Goal: Task Accomplishment & Management: Use online tool/utility

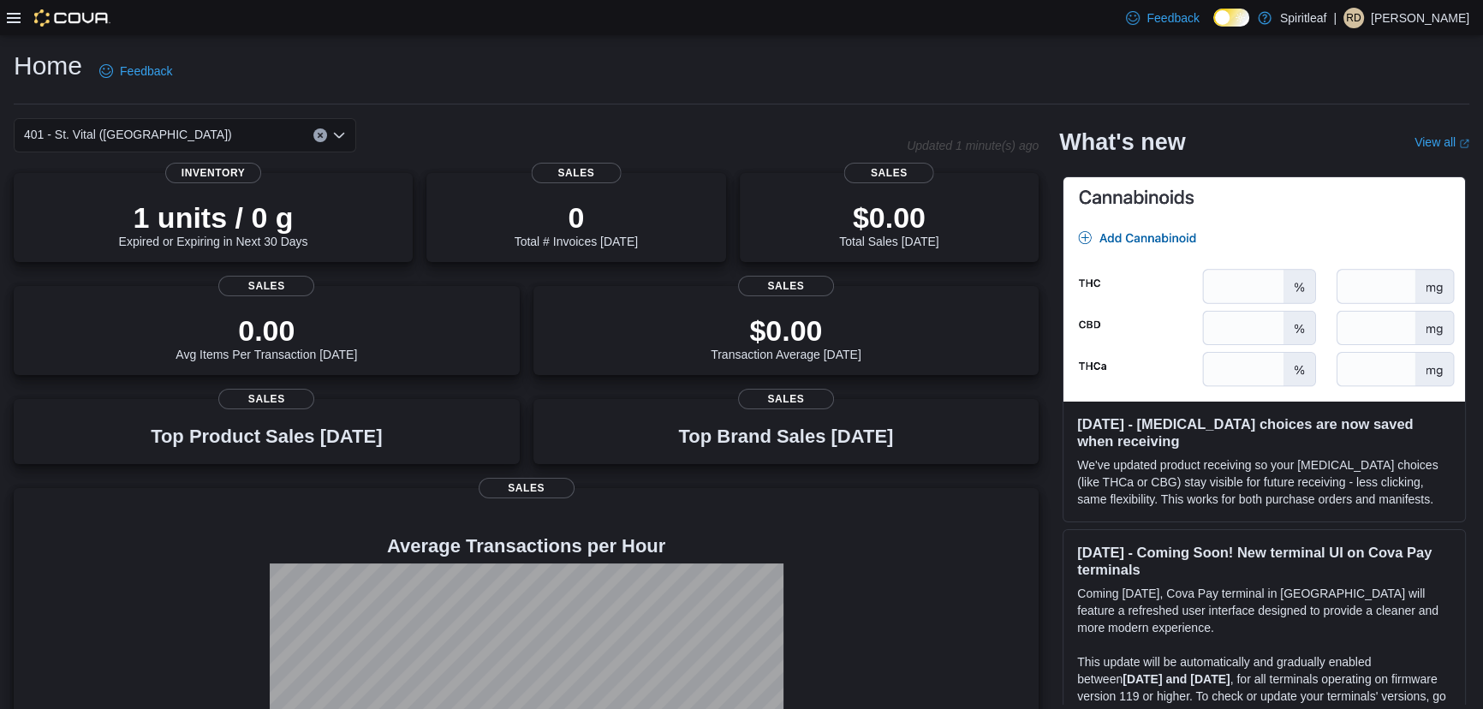
click at [7, 15] on icon at bounding box center [14, 18] width 14 height 14
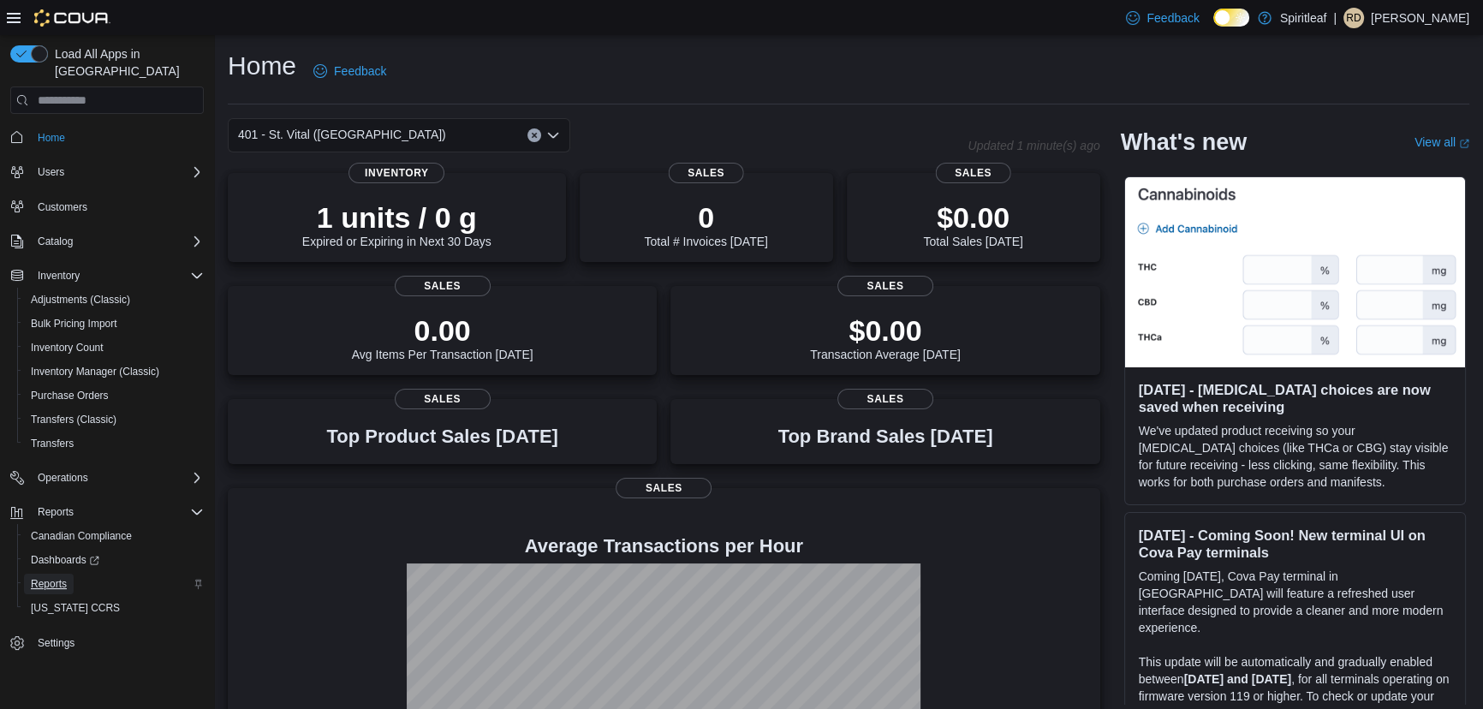
click at [60, 577] on span "Reports" at bounding box center [49, 584] width 36 height 14
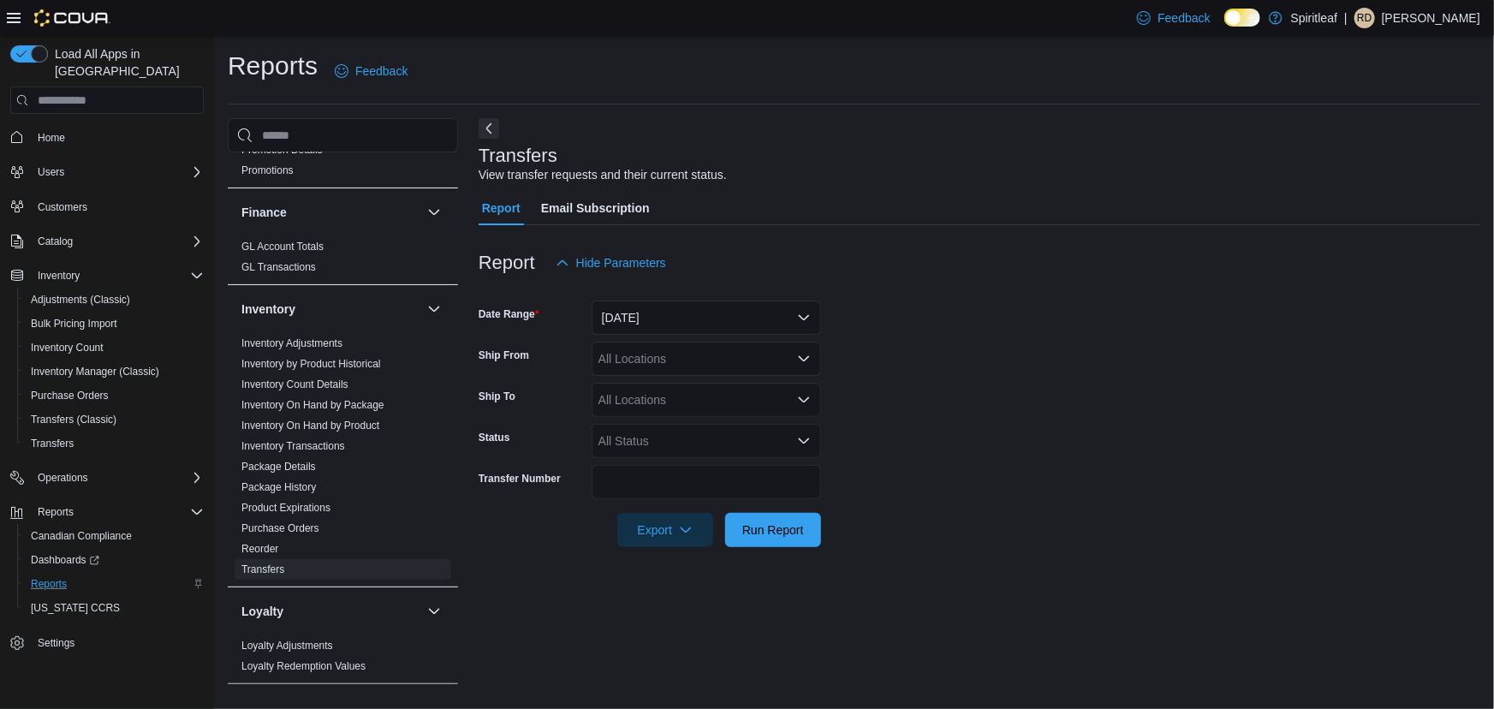
scroll to position [545, 0]
click at [377, 419] on link "Inventory On Hand by Product" at bounding box center [310, 425] width 138 height 12
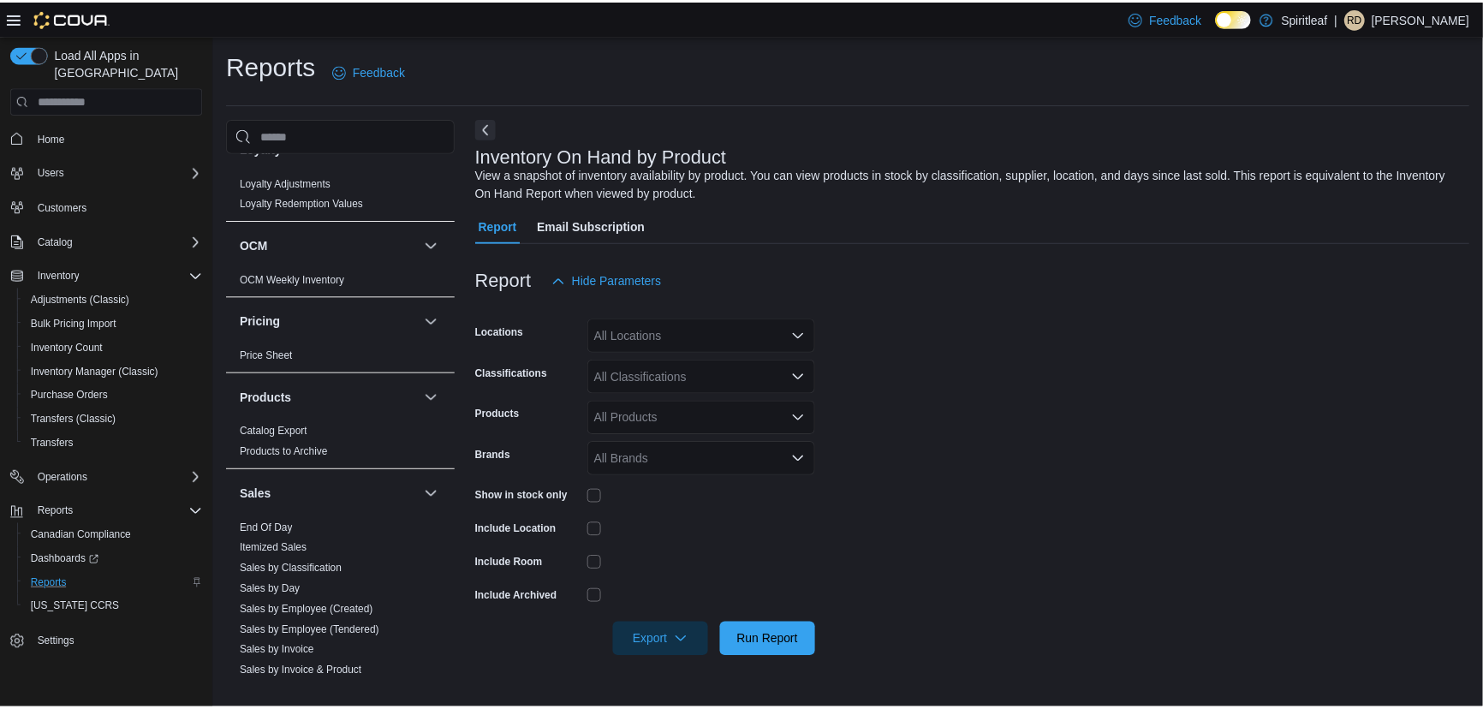
scroll to position [1011, 0]
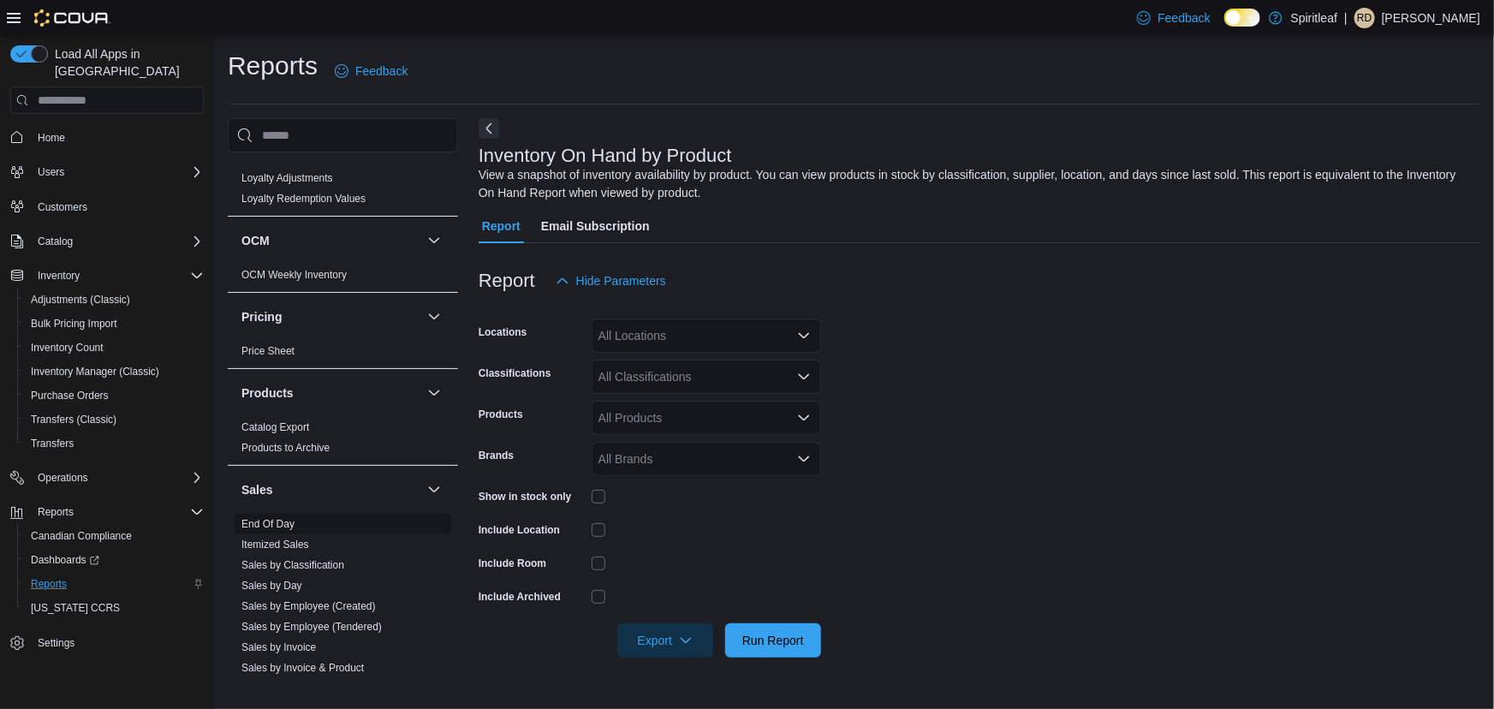
click at [271, 518] on link "End Of Day" at bounding box center [267, 524] width 53 height 12
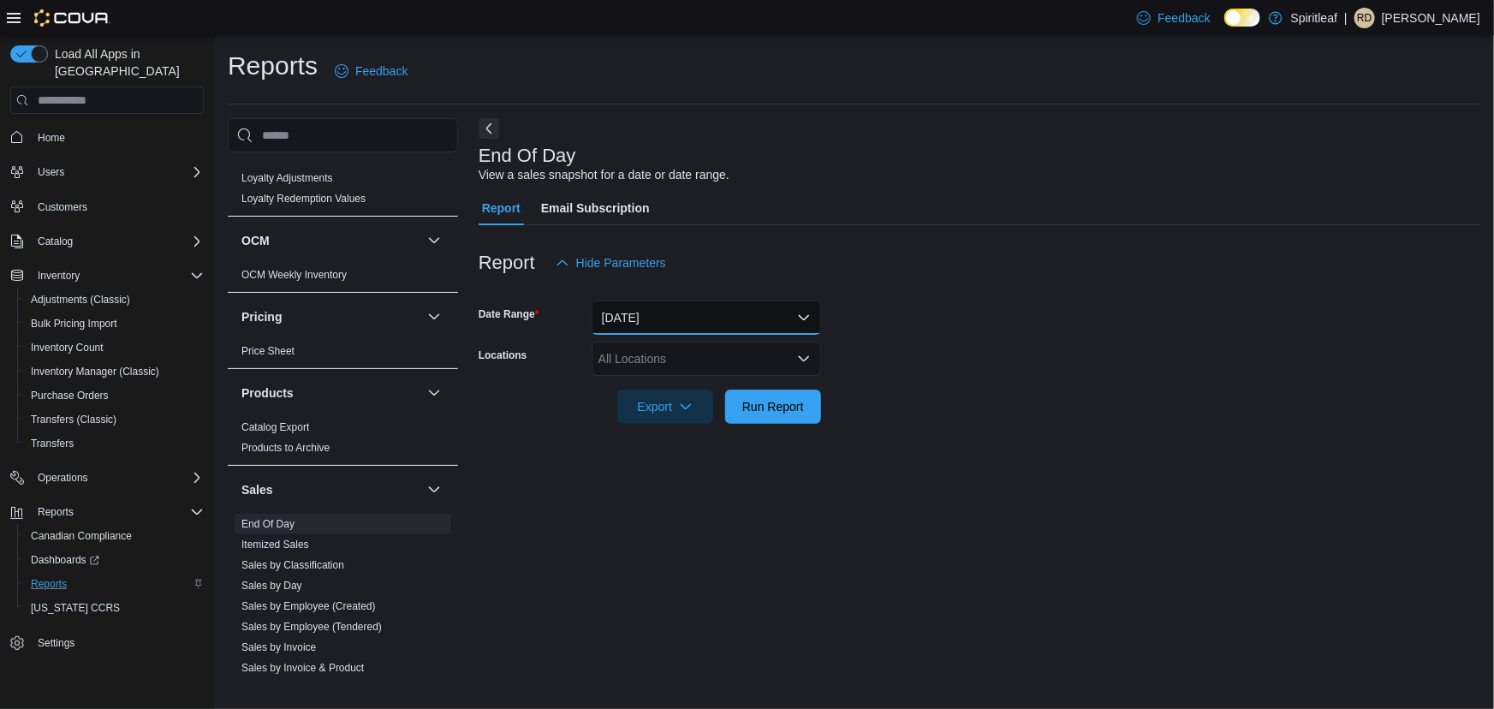
click at [668, 312] on button "[DATE]" at bounding box center [707, 318] width 230 height 34
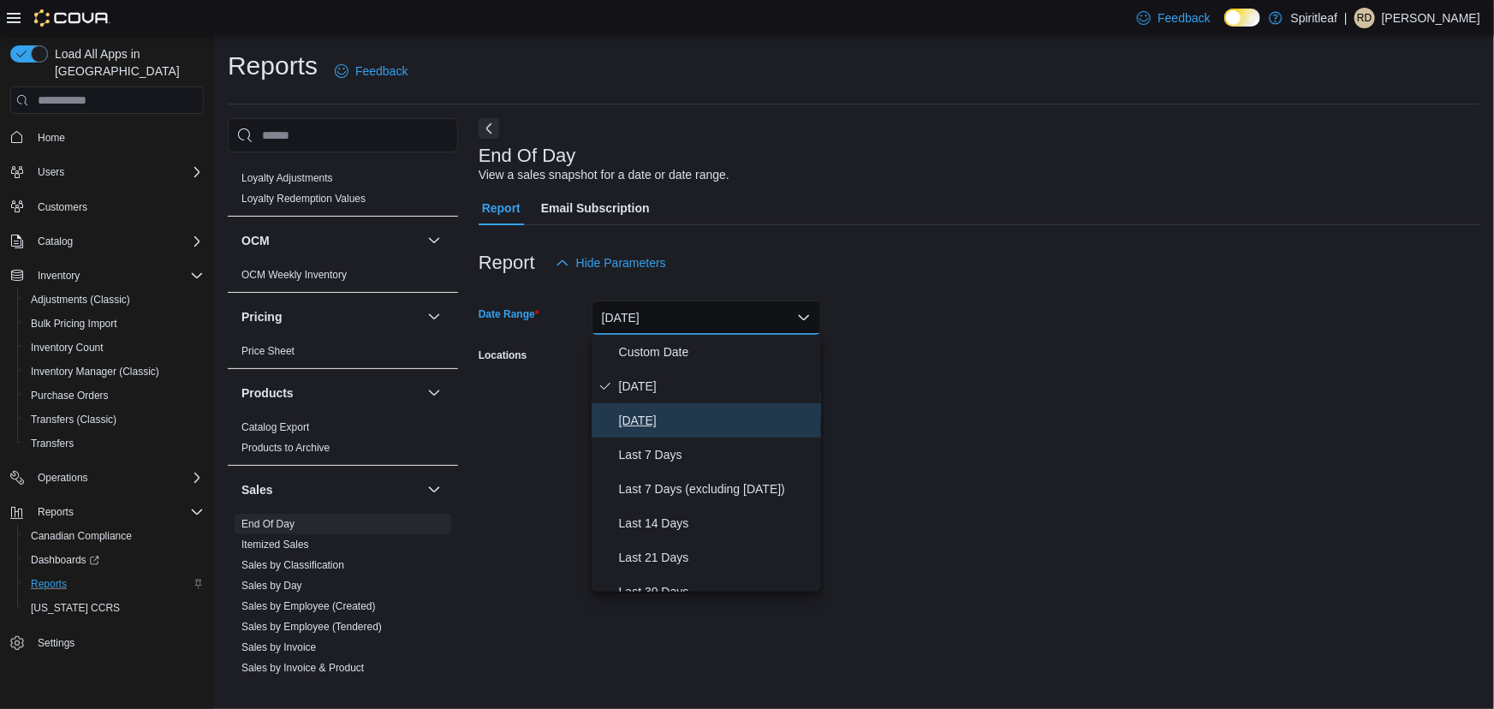
click at [651, 419] on span "[DATE]" at bounding box center [716, 420] width 195 height 21
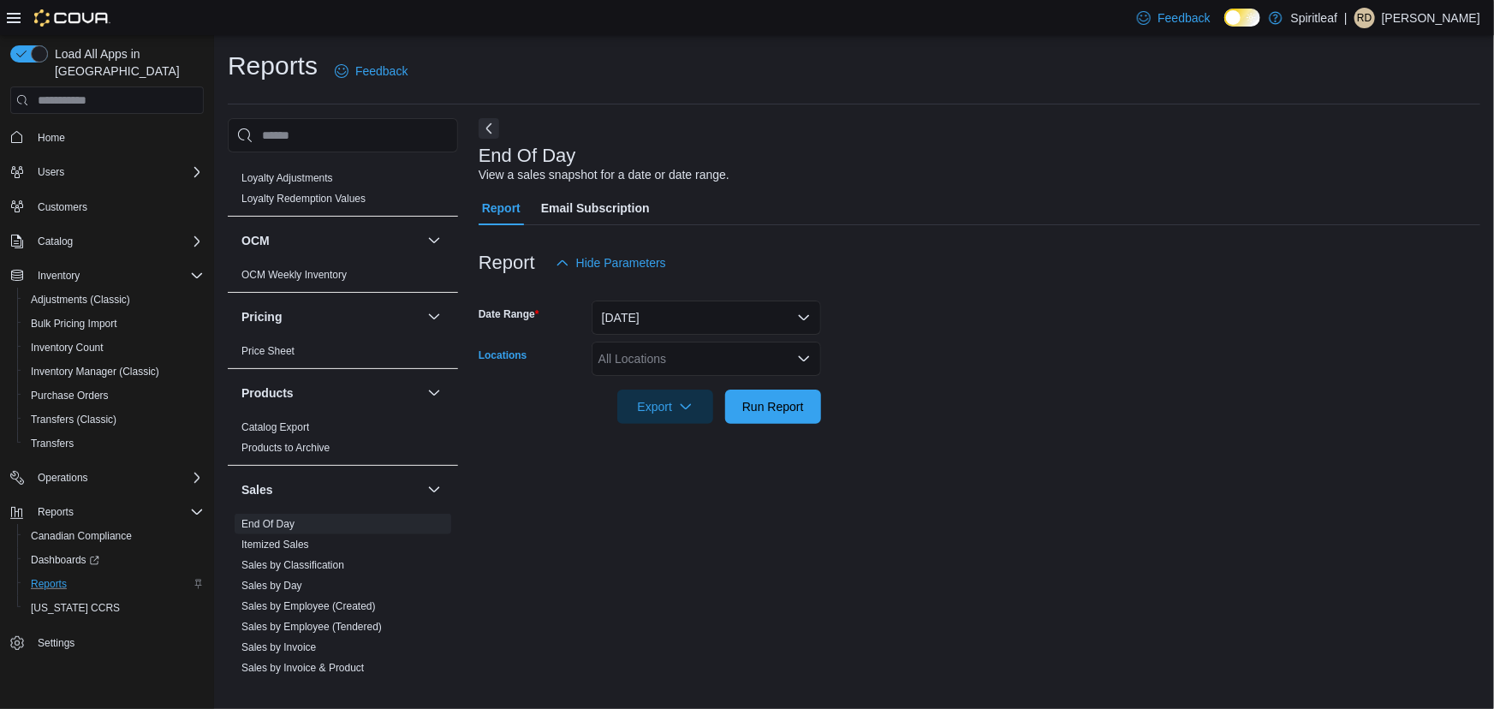
click at [649, 363] on div "All Locations" at bounding box center [707, 359] width 230 height 34
type input "***"
click at [757, 384] on span "401 - St. Vital ([GEOGRAPHIC_DATA])" at bounding box center [758, 387] width 208 height 17
click at [1001, 414] on form "Date Range [DATE] Locations 401 - [GEOGRAPHIC_DATA] ([GEOGRAPHIC_DATA]) Export …" at bounding box center [980, 352] width 1002 height 144
click at [753, 404] on span "Run Report" at bounding box center [773, 405] width 62 height 17
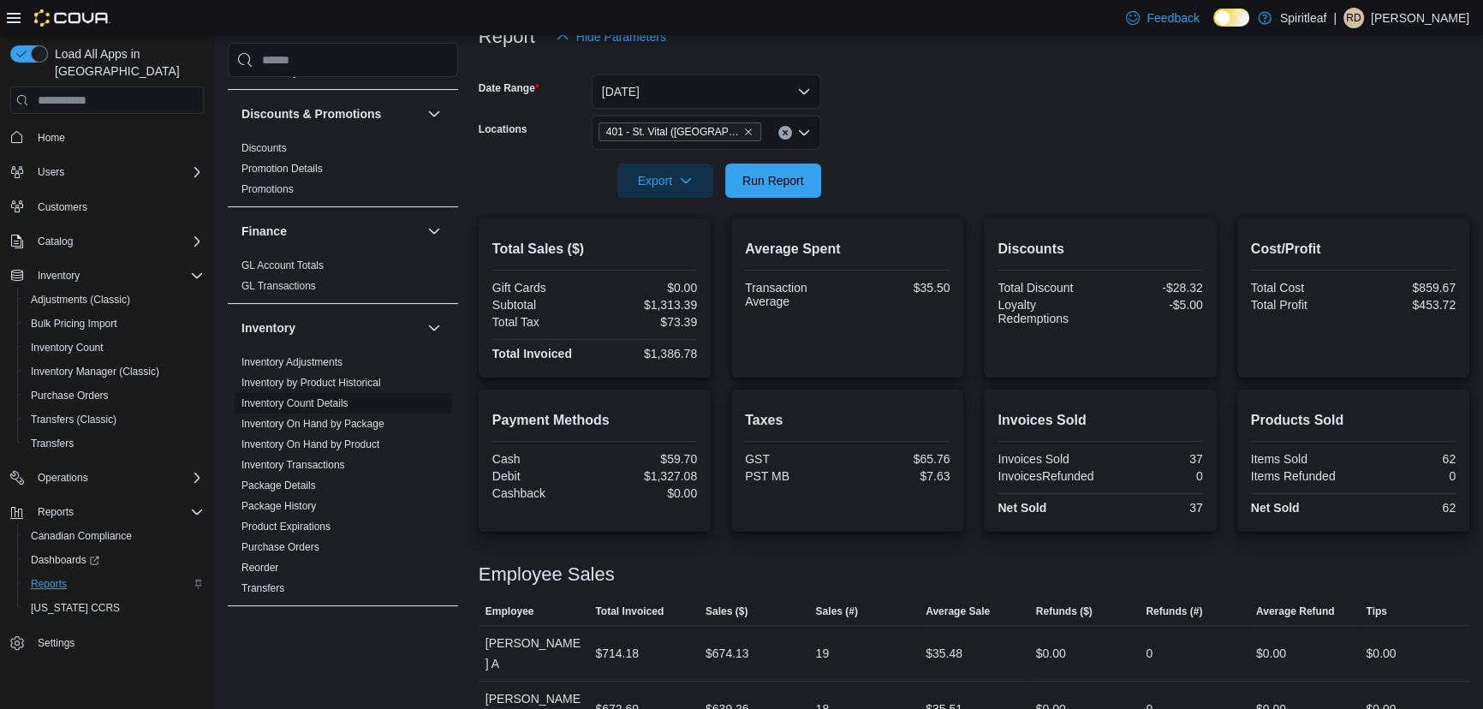
scroll to position [545, 0]
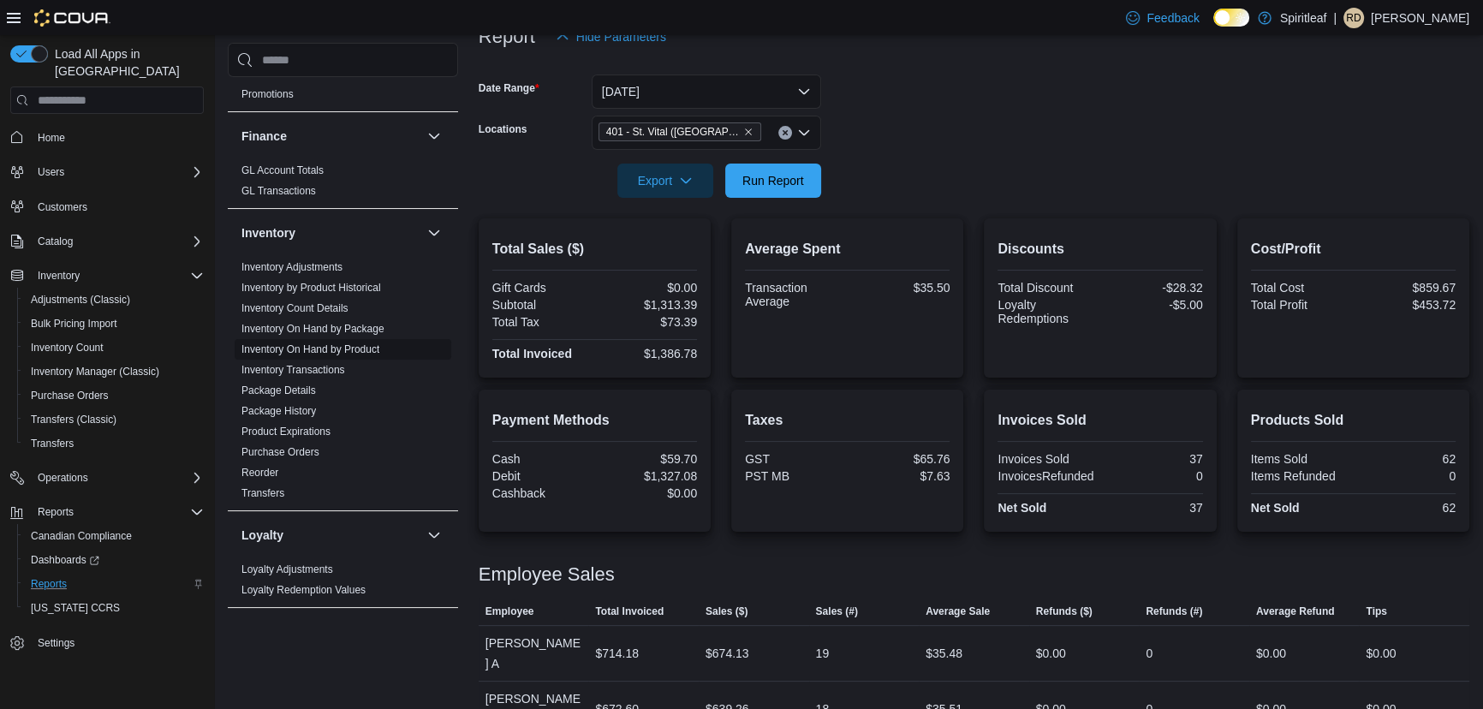
click at [354, 343] on link "Inventory On Hand by Product" at bounding box center [310, 349] width 138 height 12
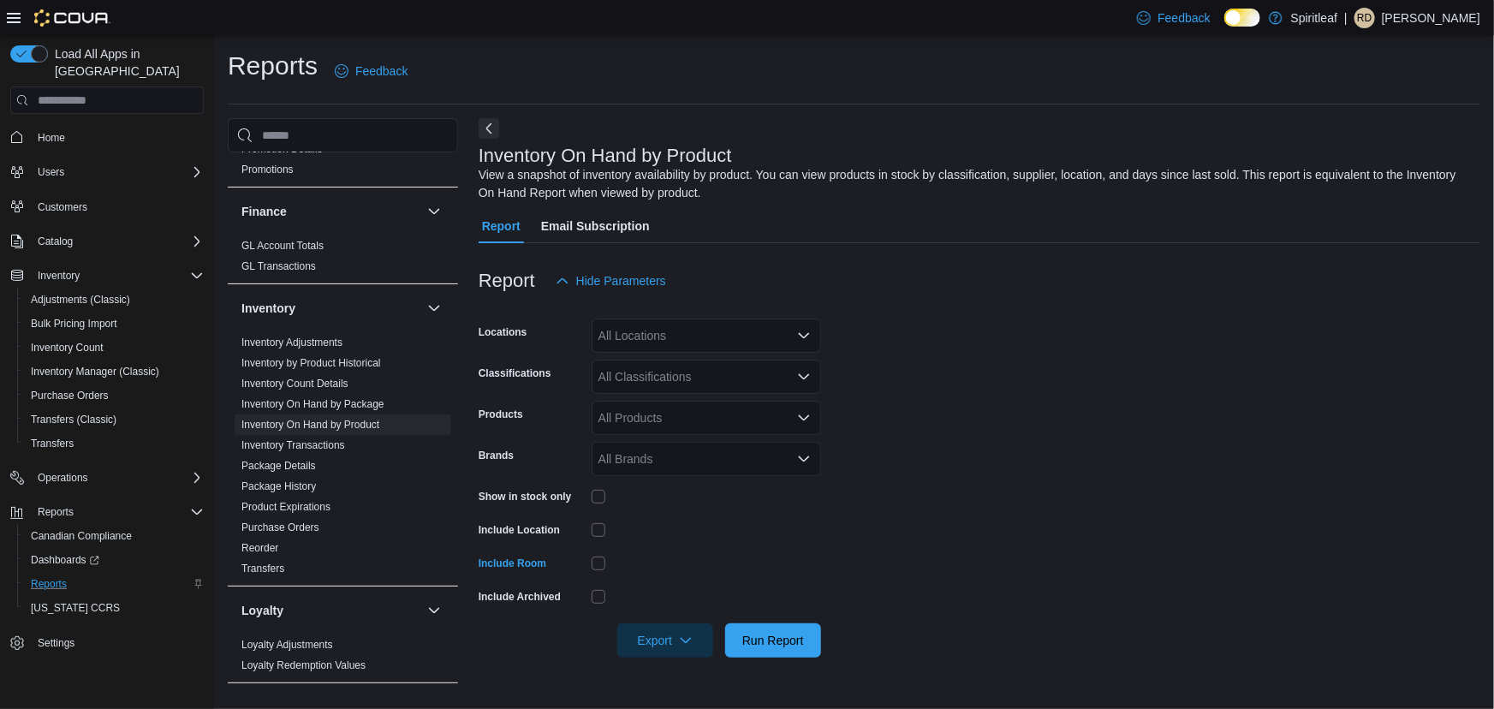
click at [643, 343] on div "All Locations" at bounding box center [707, 336] width 230 height 34
type input "***"
click at [664, 364] on span "401 - St. Vital ([GEOGRAPHIC_DATA])" at bounding box center [758, 364] width 208 height 17
click at [874, 385] on form "Locations [STREET_ADDRESS] Classifications All Classifications Products All Pro…" at bounding box center [980, 478] width 1002 height 360
click at [668, 376] on div "All Classifications" at bounding box center [707, 377] width 230 height 34
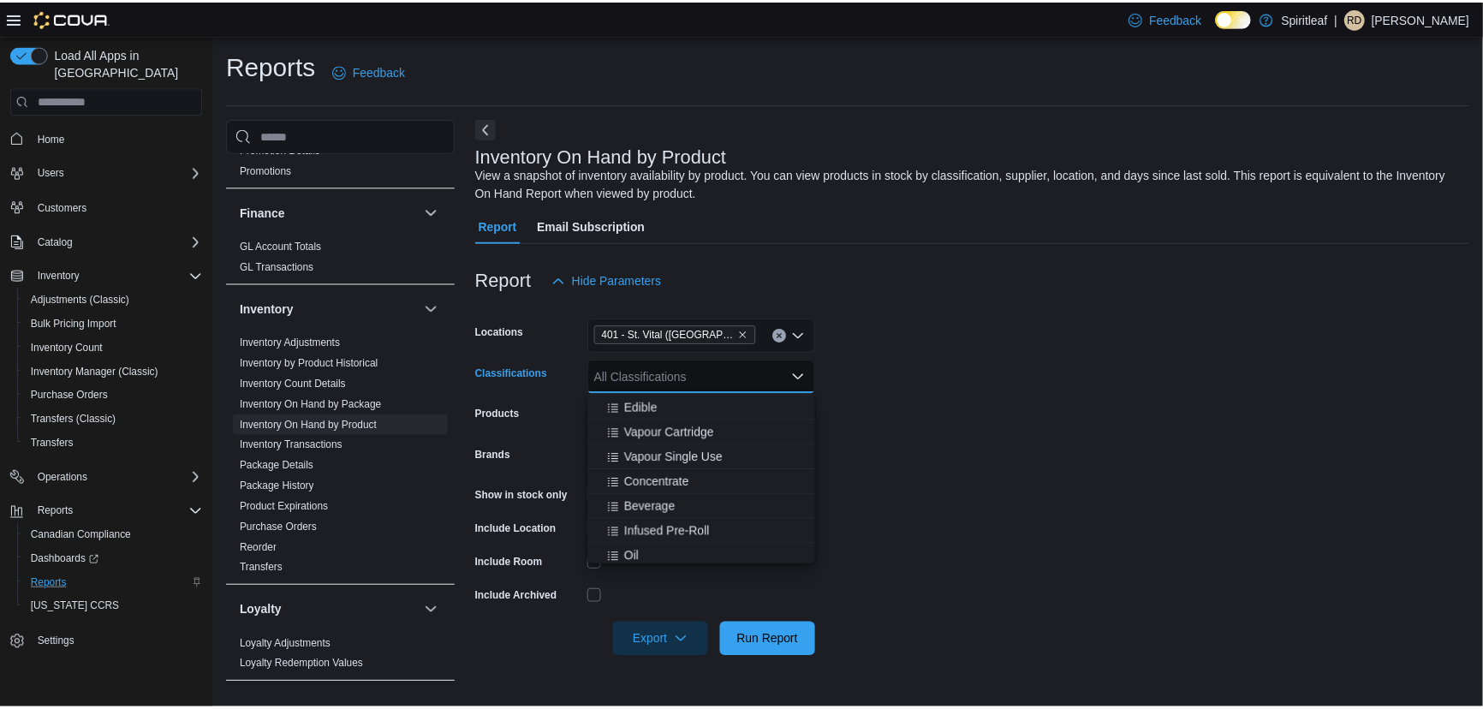
scroll to position [389, 0]
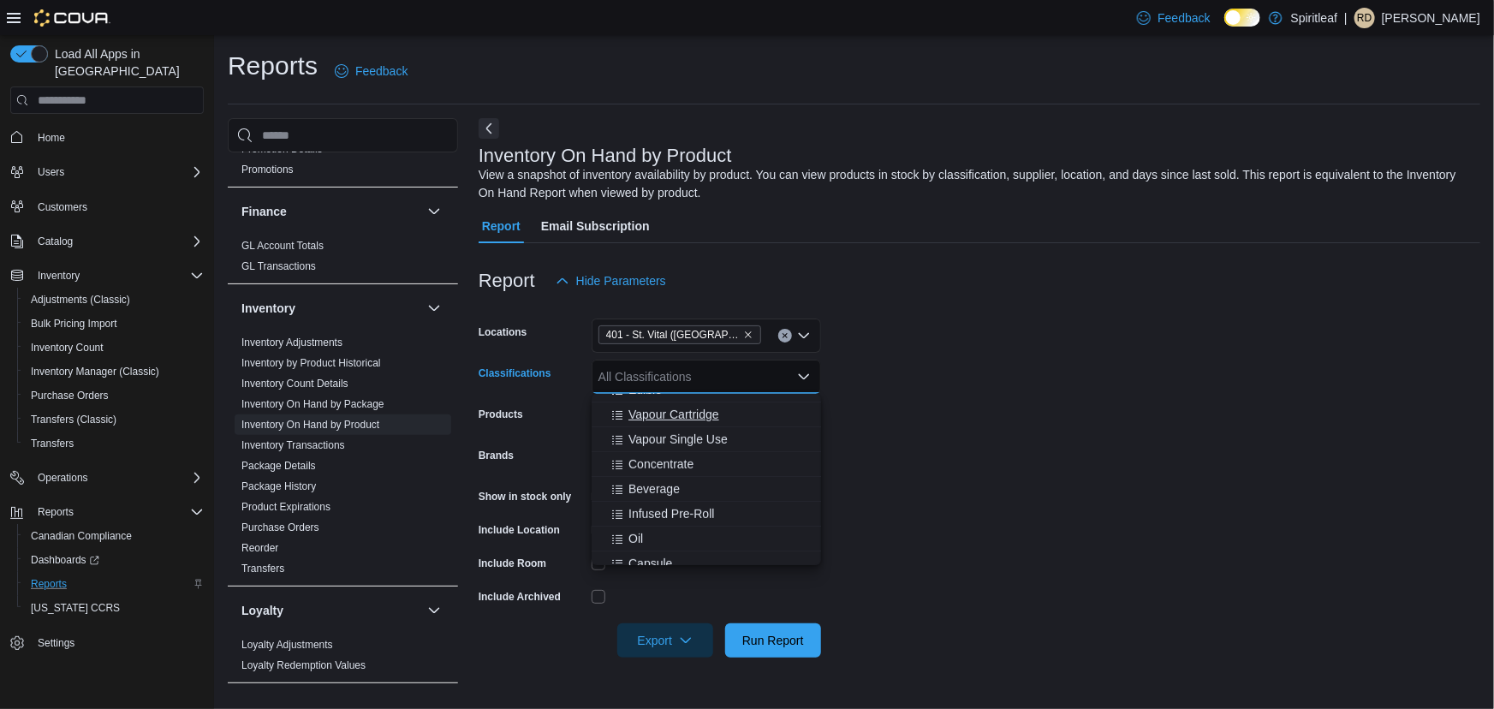
click at [700, 419] on span "Vapour Cartridge" at bounding box center [674, 414] width 91 height 17
click at [907, 439] on form "Locations 401 - [GEOGRAPHIC_DATA] ([GEOGRAPHIC_DATA]) Classifications Vapour Ca…" at bounding box center [980, 478] width 1002 height 360
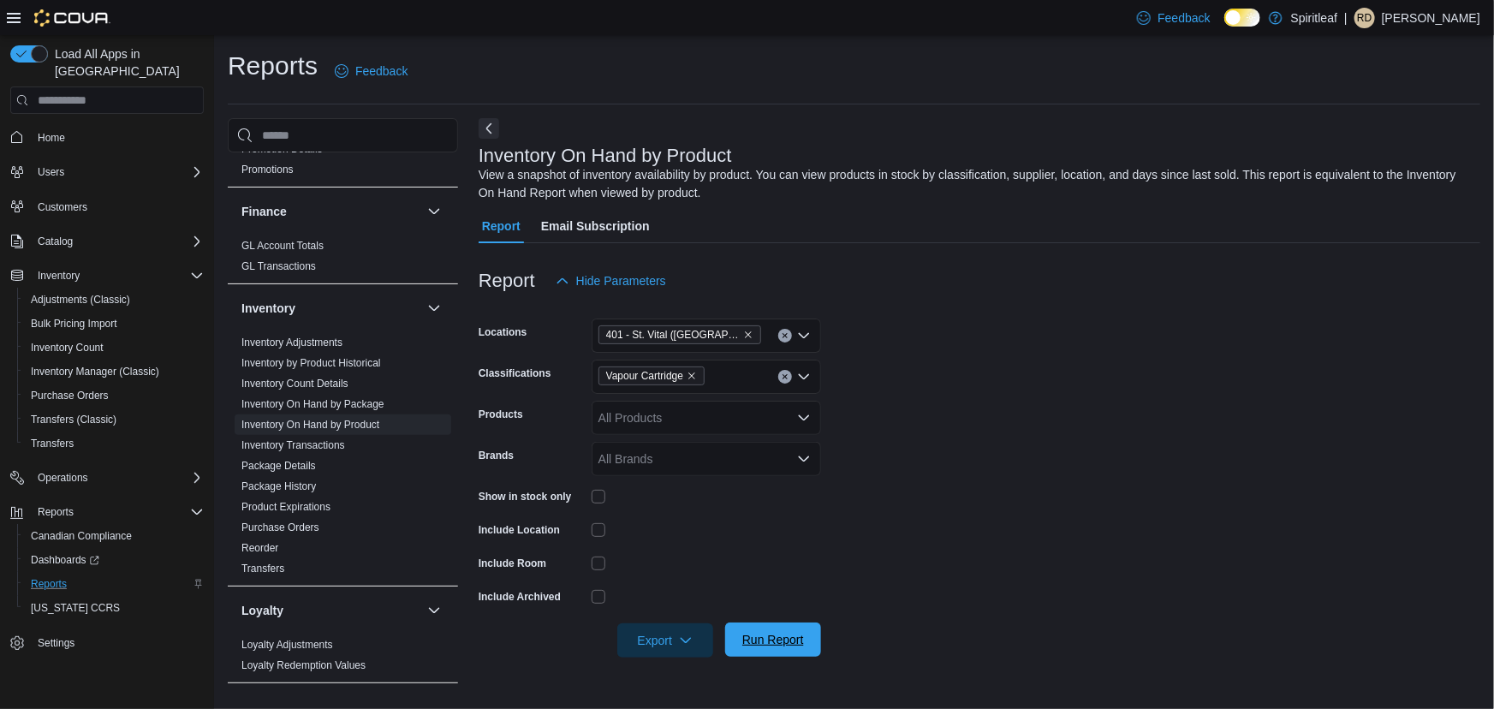
click at [777, 642] on span "Run Report" at bounding box center [773, 639] width 62 height 17
click at [652, 637] on span "Export" at bounding box center [665, 640] width 75 height 34
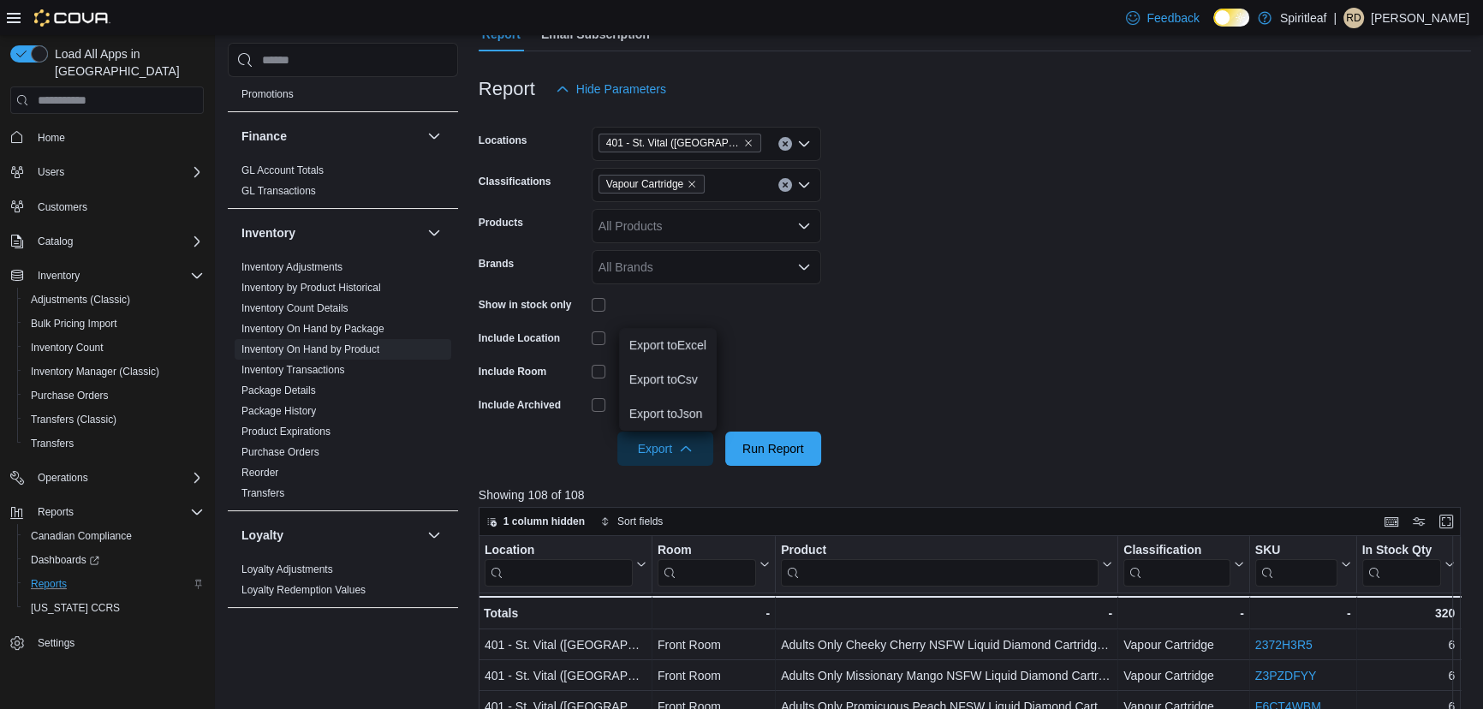
scroll to position [233, 0]
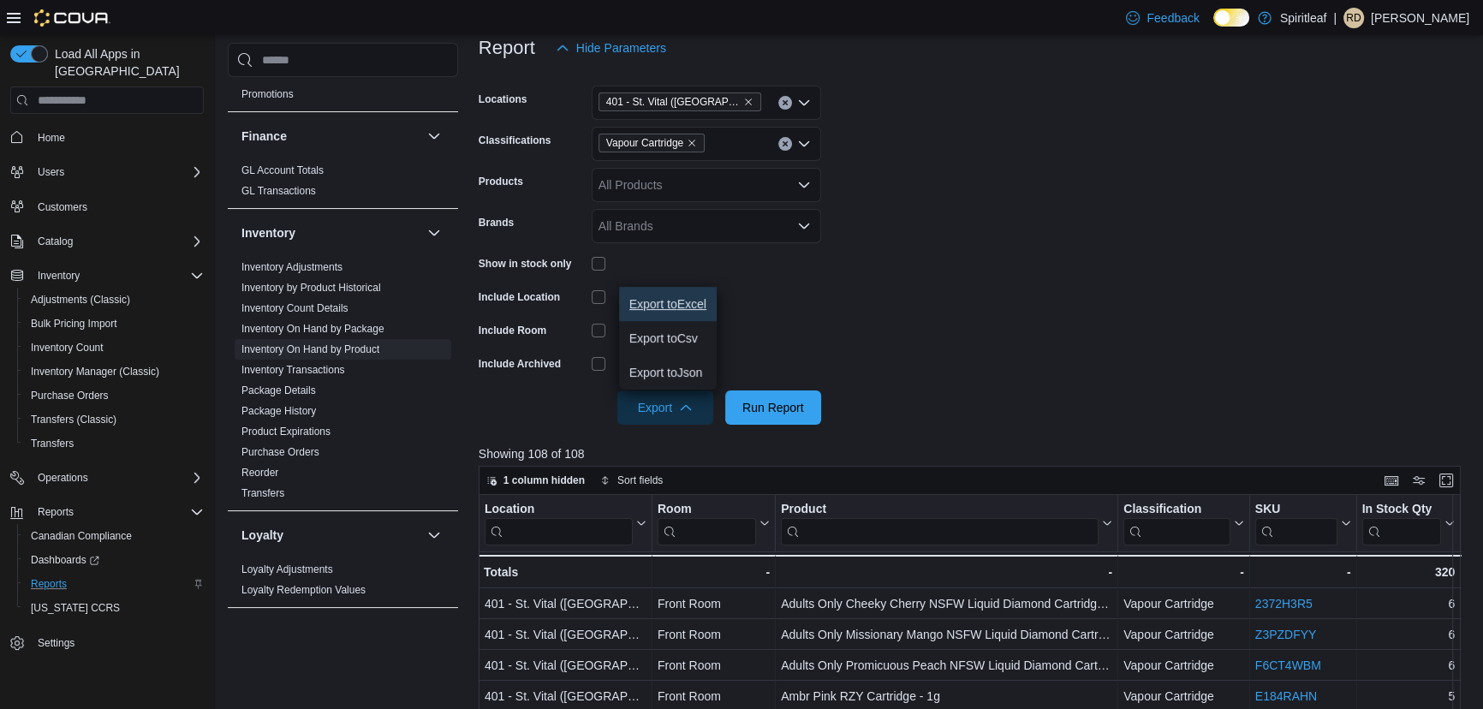
click at [681, 307] on span "Export to Excel" at bounding box center [667, 304] width 77 height 14
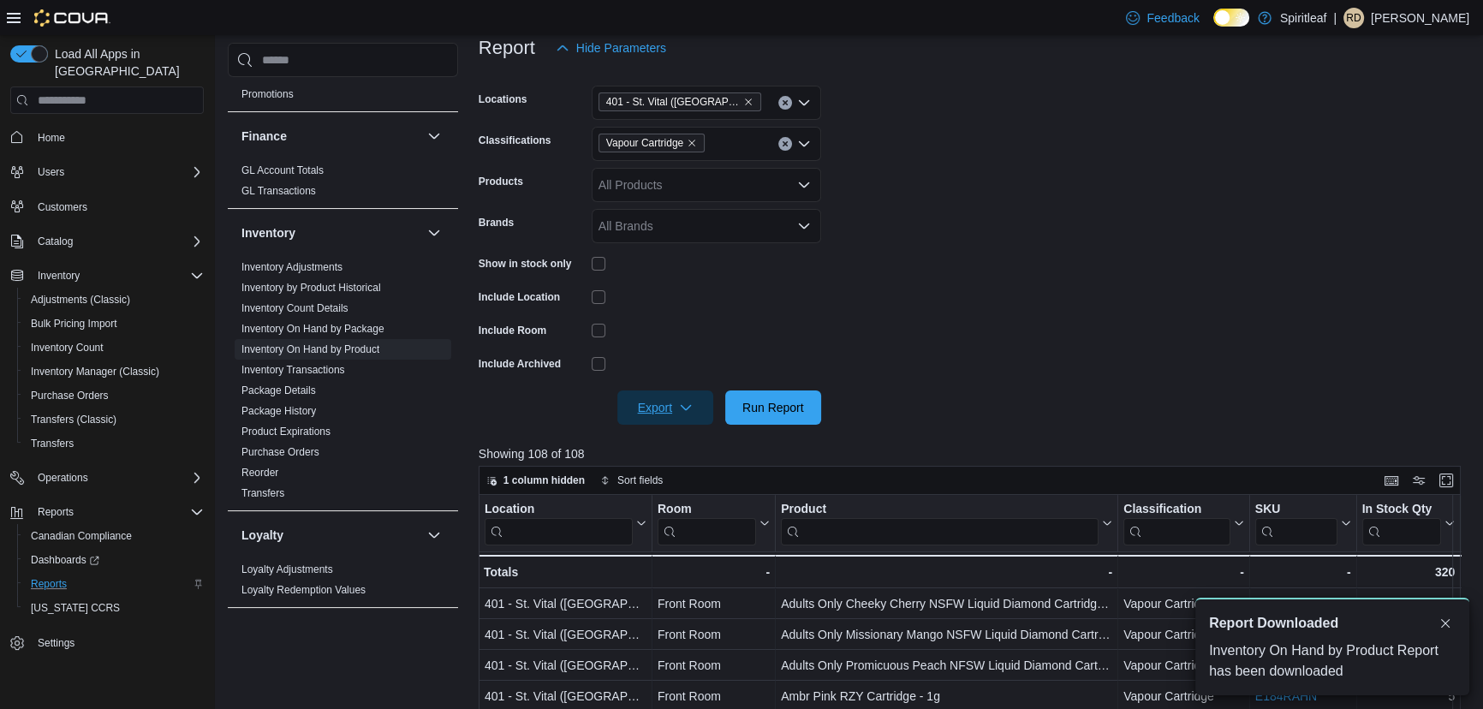
scroll to position [0, 0]
click at [695, 140] on icon "Remove Vapour Cartridge from selection in this group" at bounding box center [692, 143] width 10 height 10
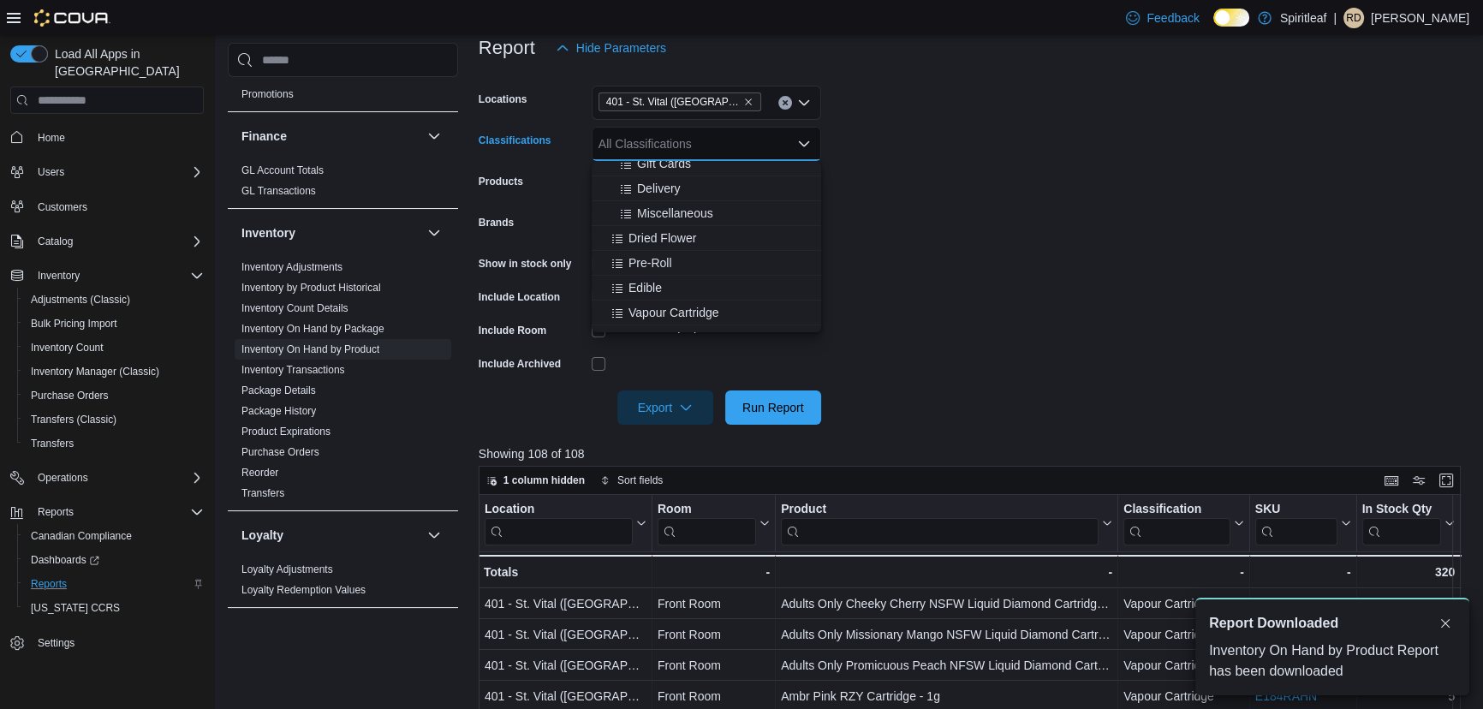
scroll to position [311, 0]
click at [693, 283] on span "Vapour Single Use" at bounding box center [678, 284] width 99 height 17
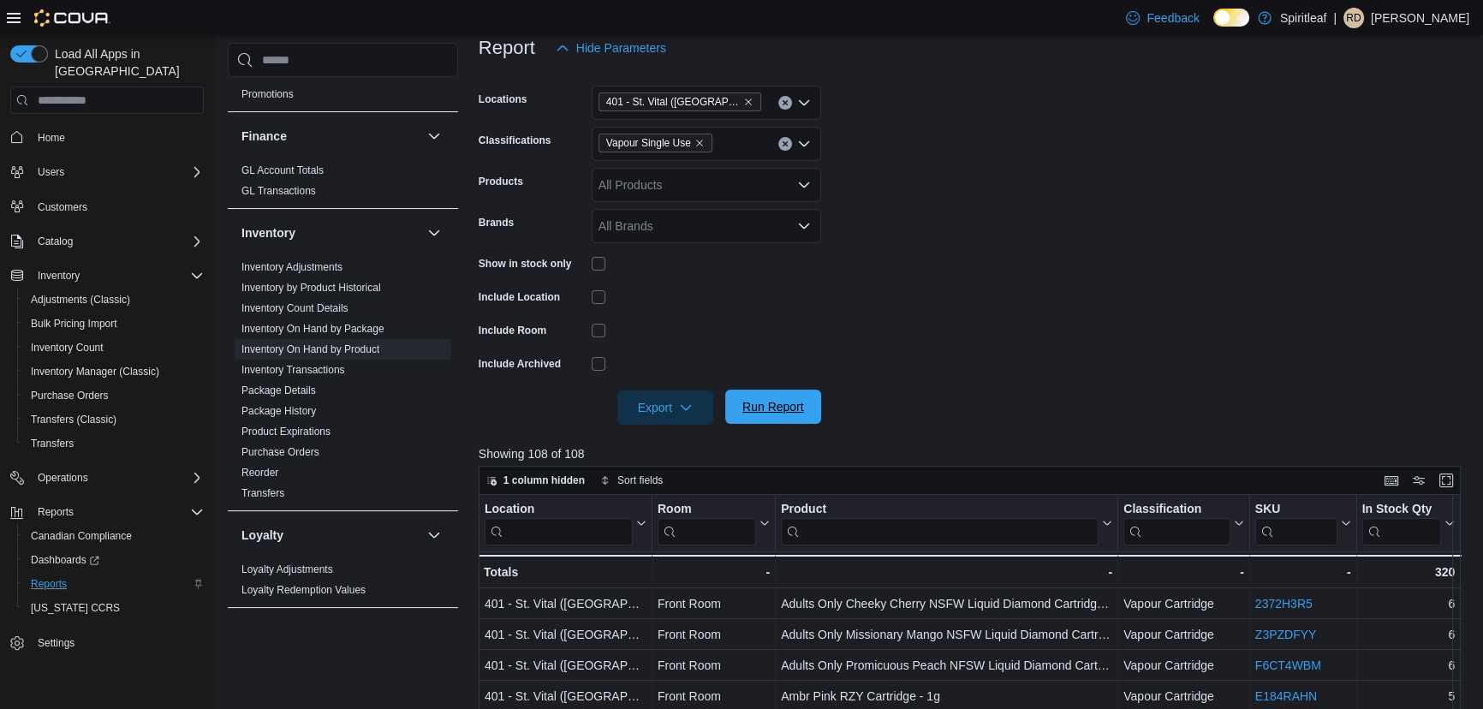
click at [770, 408] on span "Run Report" at bounding box center [773, 406] width 62 height 17
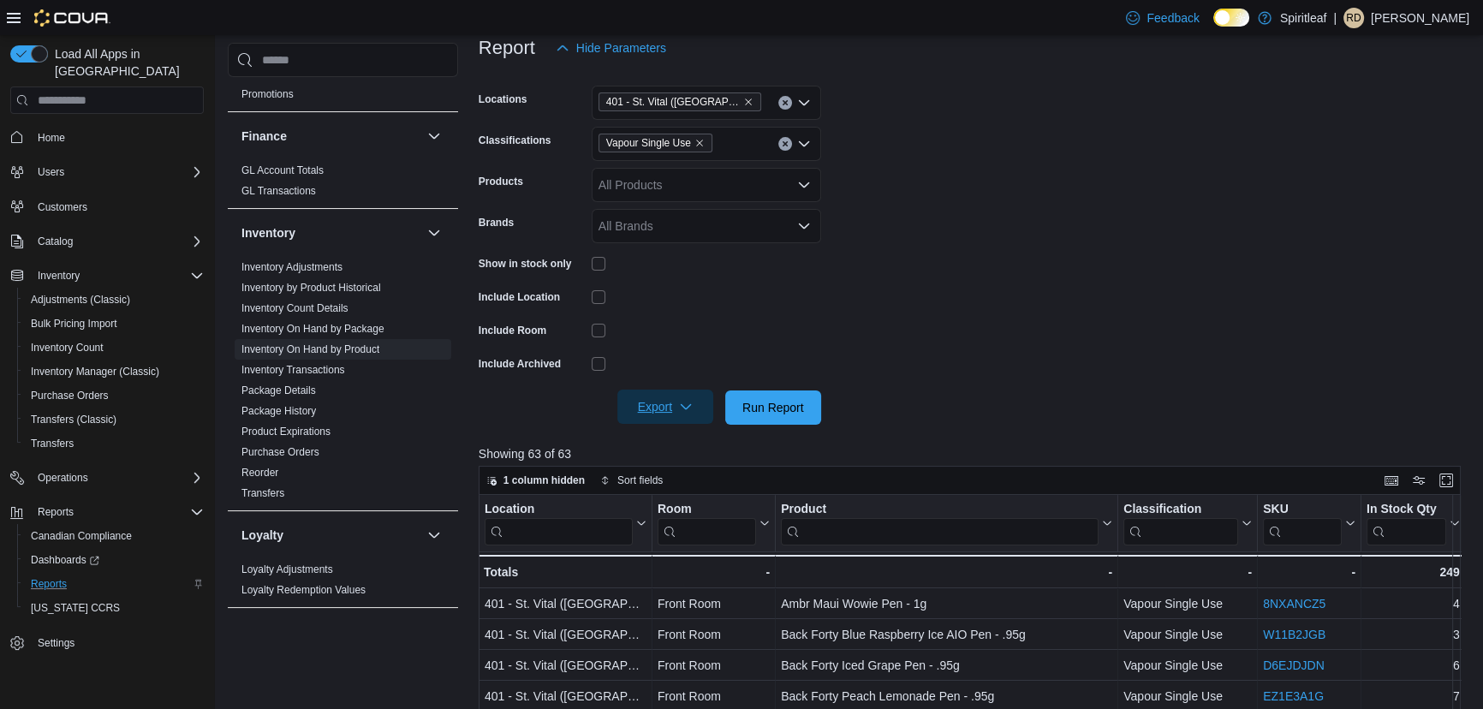
click at [644, 408] on span "Export" at bounding box center [665, 407] width 75 height 34
click at [675, 441] on span "Export to Excel" at bounding box center [667, 442] width 77 height 14
click at [936, 325] on form "Locations [STREET_ADDRESS] Classifications Vapour Single Use Products All Produ…" at bounding box center [975, 245] width 993 height 360
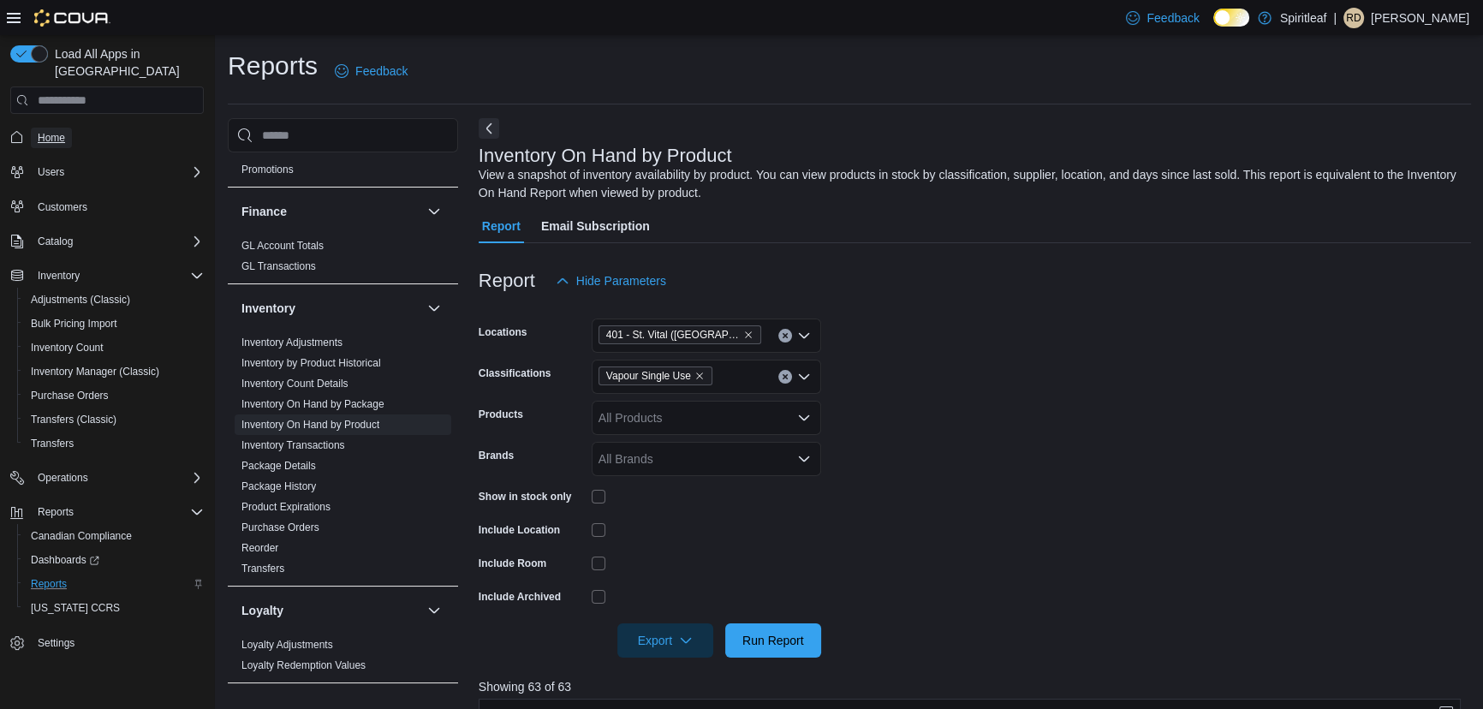
click at [53, 131] on span "Home" at bounding box center [51, 138] width 27 height 14
